Goal: Information Seeking & Learning: Learn about a topic

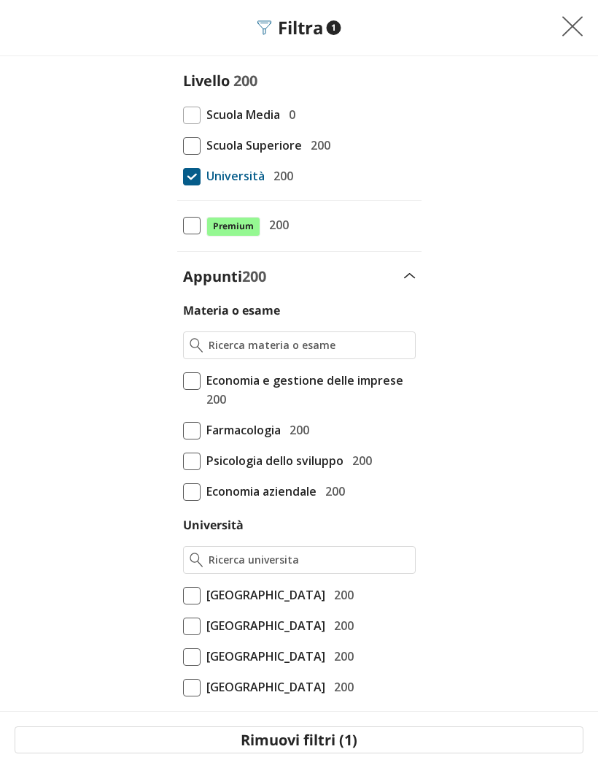
scroll to position [339, 0]
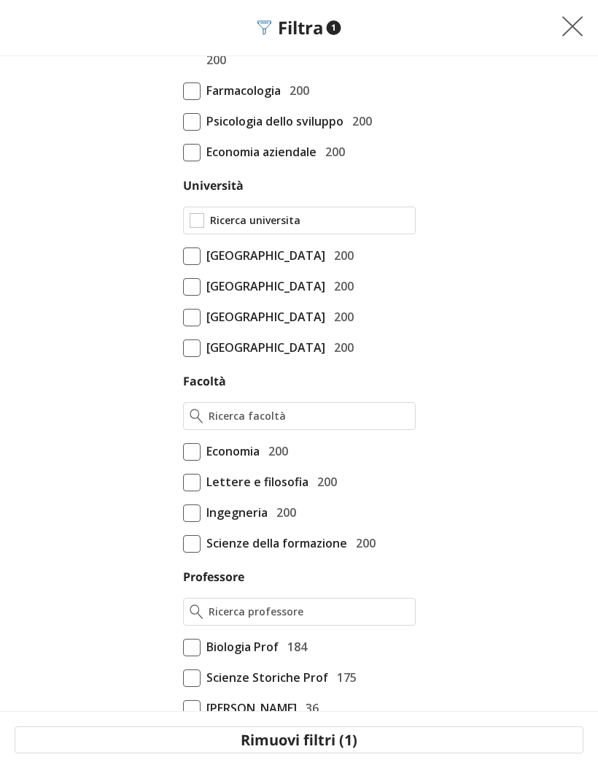
click at [360, 223] on input "Università" at bounding box center [309, 220] width 199 height 15
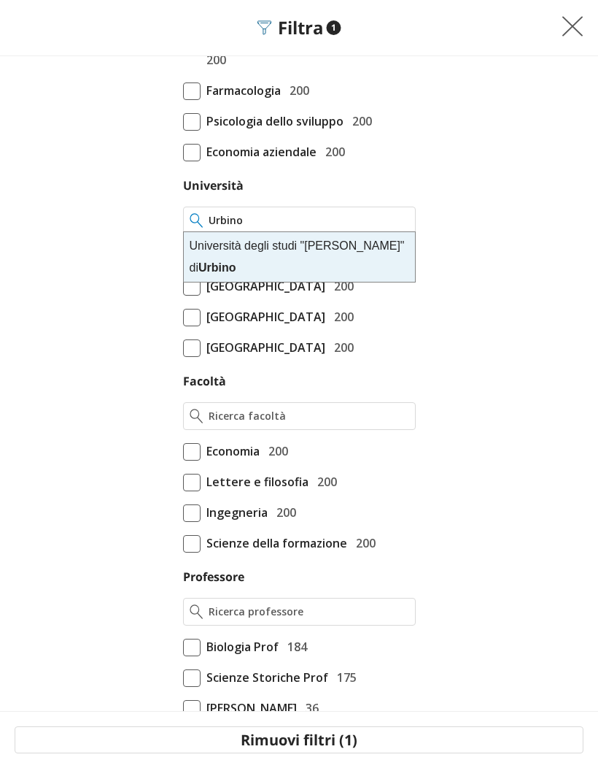
click at [376, 267] on div "Università degli studi "Carlo Bo" di Urbino" at bounding box center [299, 257] width 231 height 50
type input "Università degli studi "[PERSON_NAME]" di [GEOGRAPHIC_DATA]"
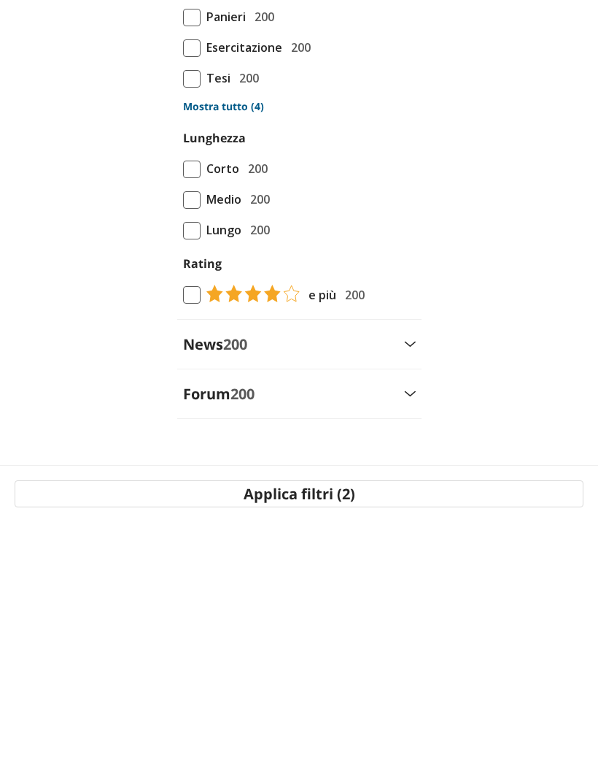
scroll to position [97, 0]
click at [382, 726] on button "Applica filtri (2)" at bounding box center [299, 739] width 569 height 27
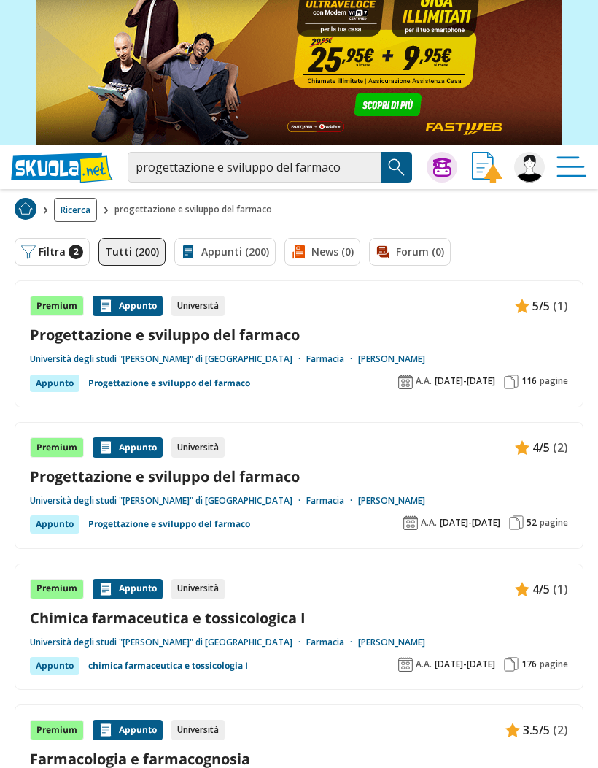
scroll to position [32, 0]
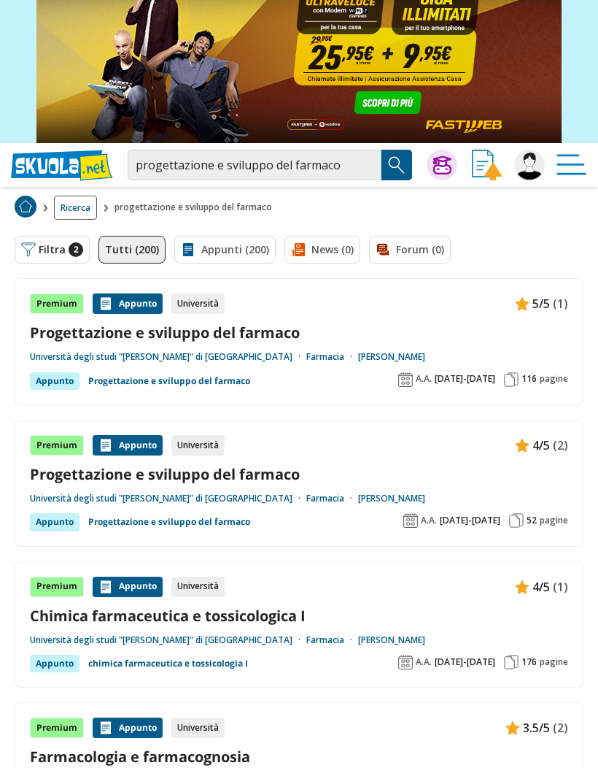
click at [279, 333] on link "Progettazione e sviluppo del farmaco" at bounding box center [299, 332] width 538 height 20
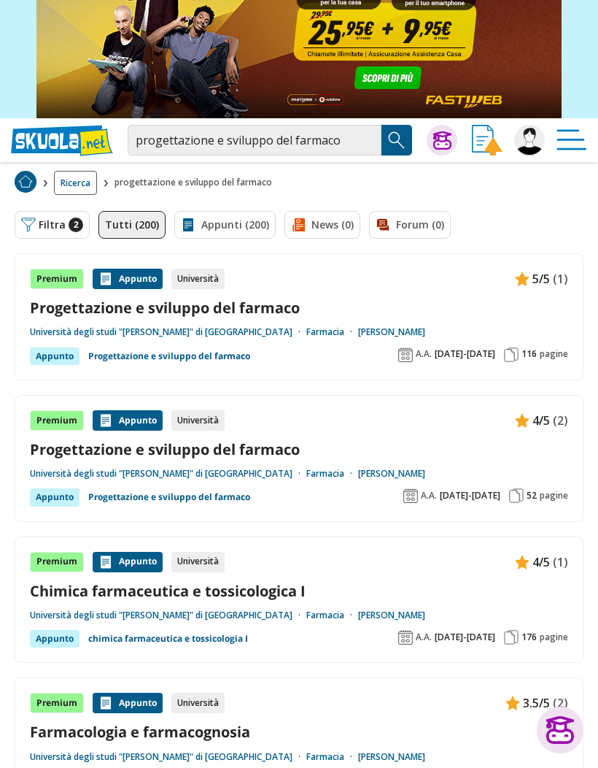
scroll to position [58, 0]
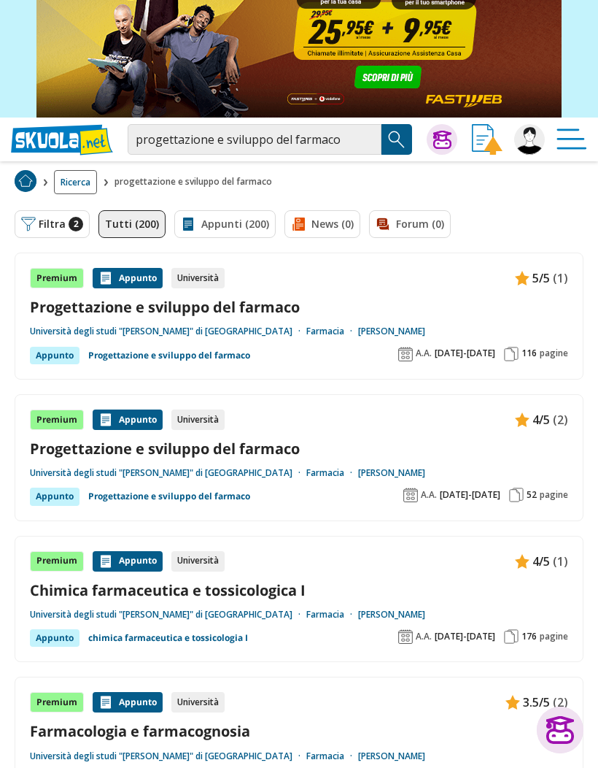
click at [282, 444] on link "Progettazione e sviluppo del farmaco" at bounding box center [299, 449] width 538 height 20
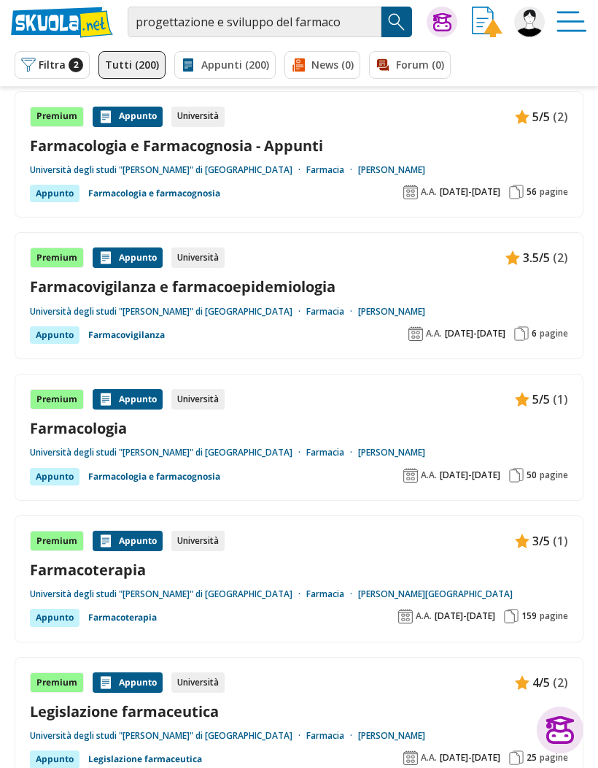
scroll to position [1208, 0]
